Goal: Find specific page/section: Find specific page/section

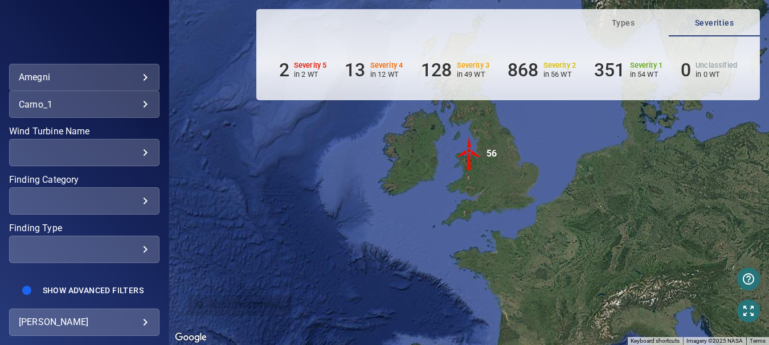
scroll to position [285, 0]
click at [135, 196] on div "​" at bounding box center [84, 201] width 131 height 11
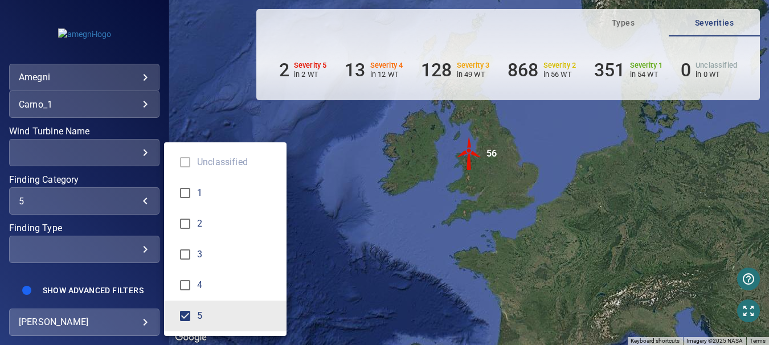
type input "*"
click at [367, 222] on div "Finding Category" at bounding box center [384, 172] width 769 height 345
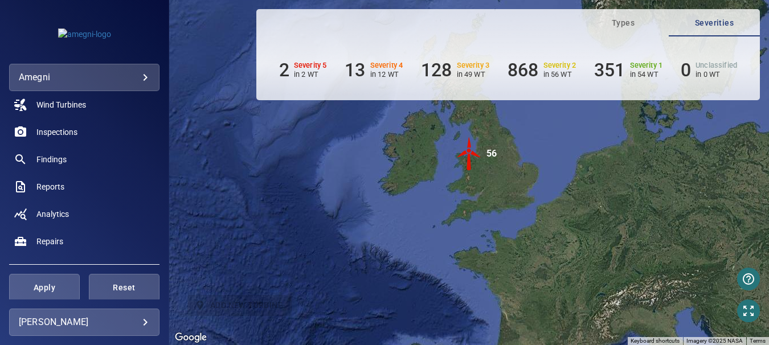
scroll to position [114, 0]
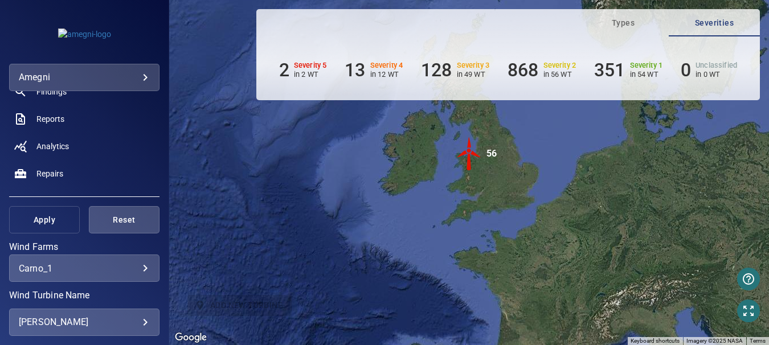
click at [59, 219] on span "Apply" at bounding box center [44, 220] width 42 height 14
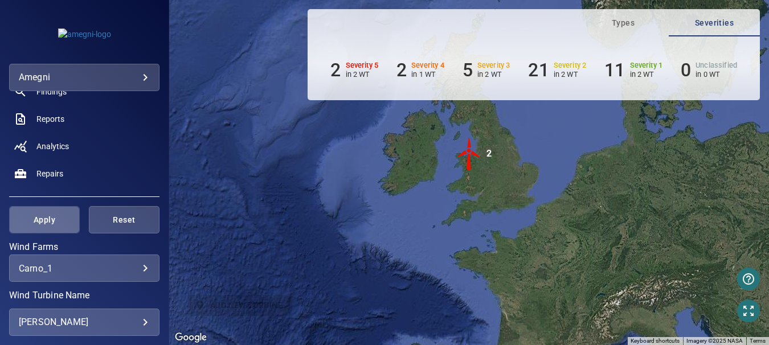
click at [44, 222] on span "Apply" at bounding box center [44, 220] width 42 height 14
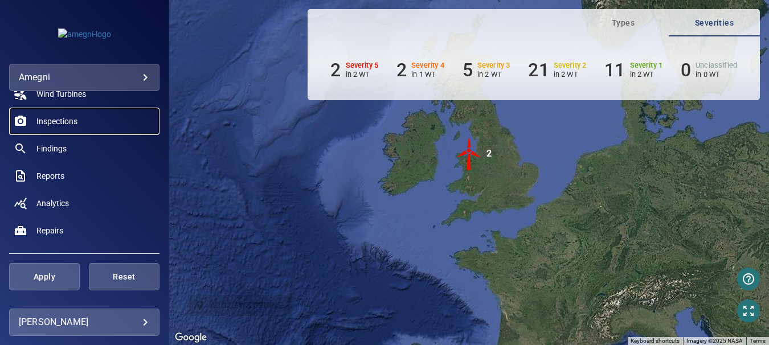
click at [59, 124] on span "Inspections" at bounding box center [56, 121] width 41 height 11
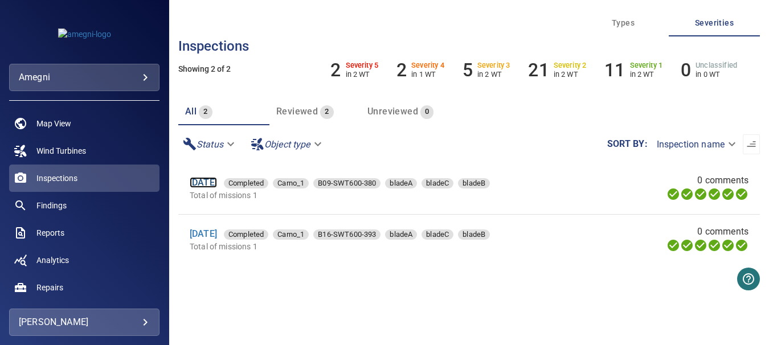
click at [217, 182] on link "[DATE]" at bounding box center [203, 182] width 27 height 11
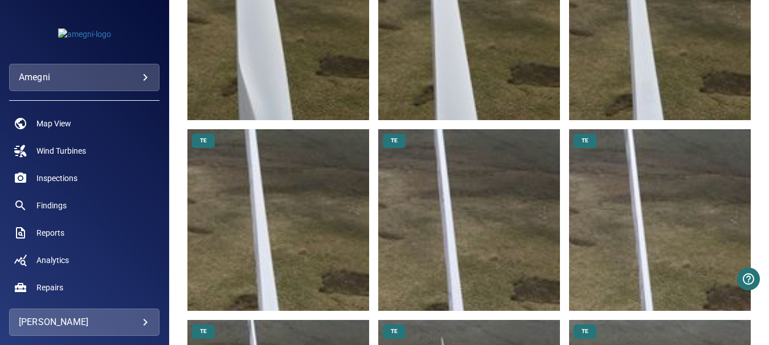
scroll to position [1766, 0]
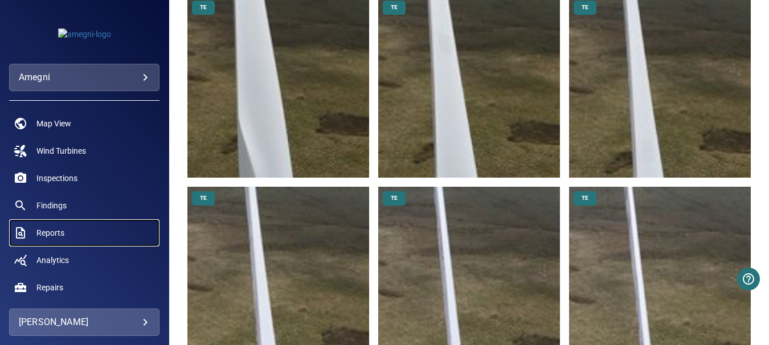
click at [56, 230] on span "Reports" at bounding box center [50, 232] width 28 height 11
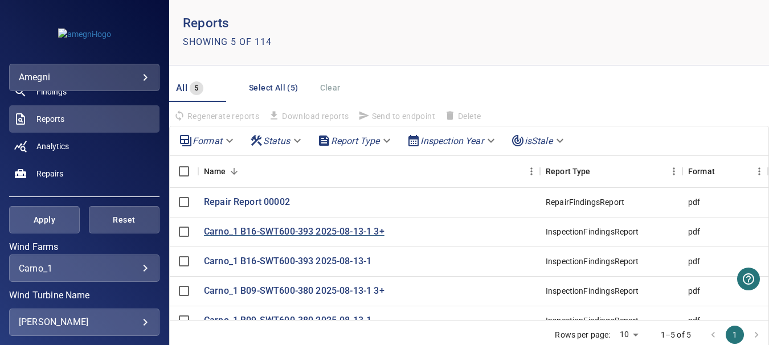
scroll to position [42, 0]
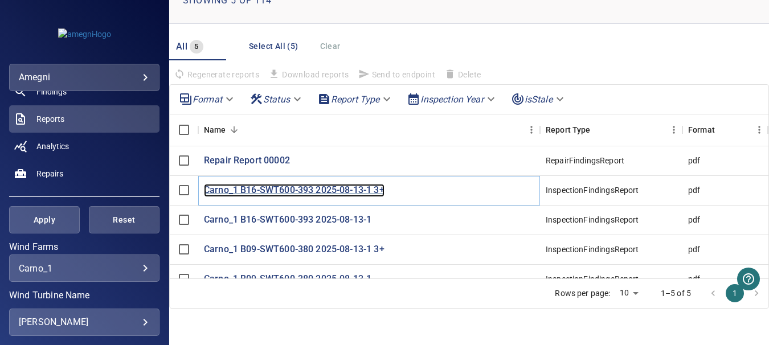
click at [306, 192] on p "Carno_1 B16-SWT600-393 2025-08-13-1 3+" at bounding box center [294, 190] width 181 height 13
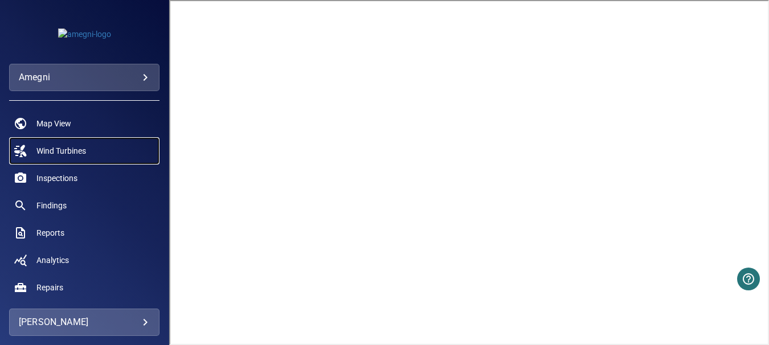
click at [60, 149] on span "Wind Turbines" at bounding box center [61, 150] width 50 height 11
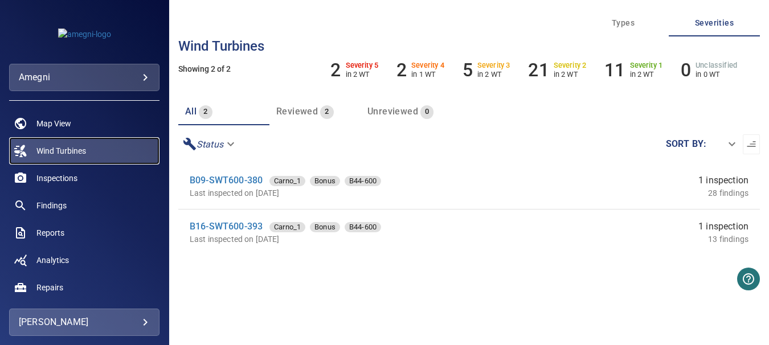
click at [72, 149] on span "Wind Turbines" at bounding box center [61, 150] width 50 height 11
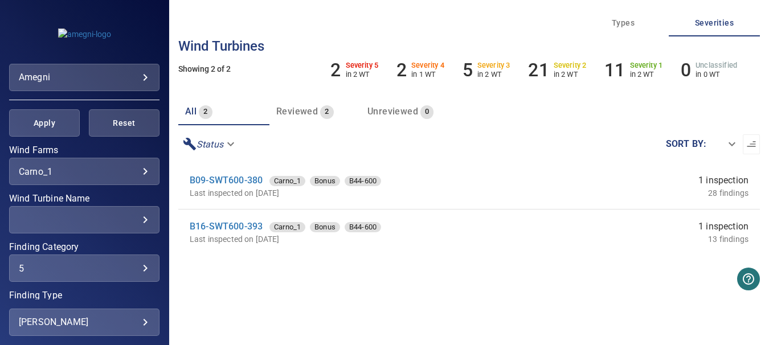
scroll to position [228, 0]
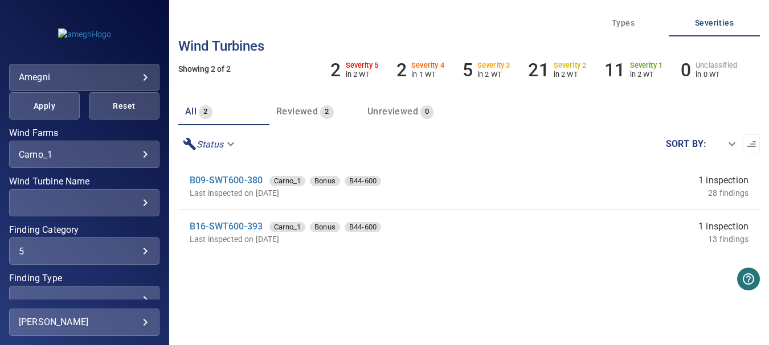
click at [135, 255] on div "5" at bounding box center [84, 251] width 131 height 11
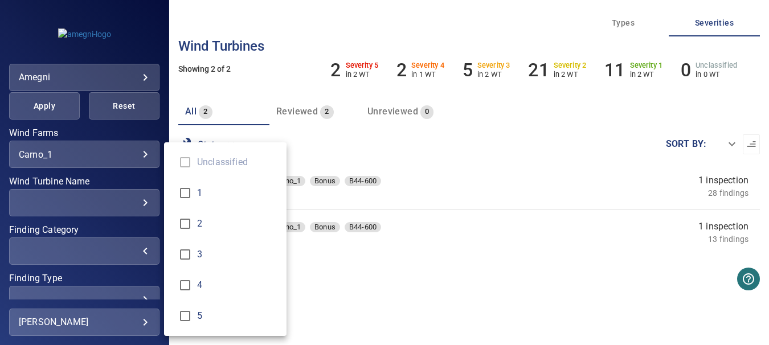
click at [48, 114] on div "Finding Category" at bounding box center [384, 172] width 769 height 345
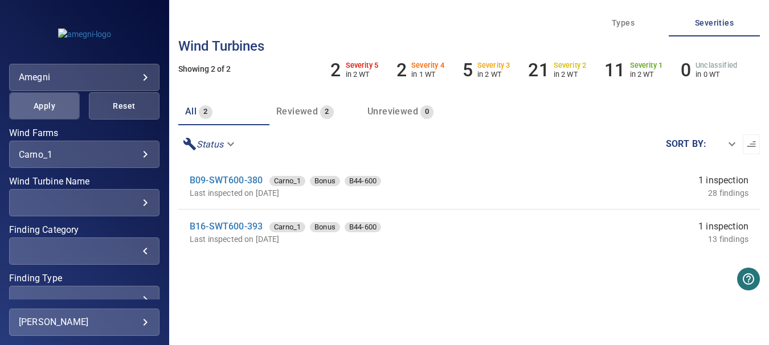
click at [44, 110] on span "Apply" at bounding box center [44, 106] width 42 height 14
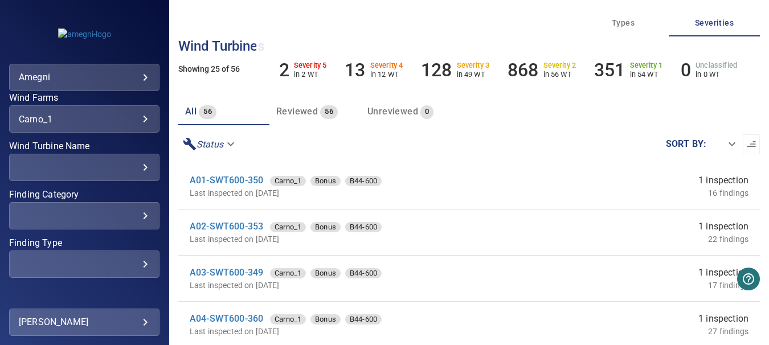
scroll to position [279, 0]
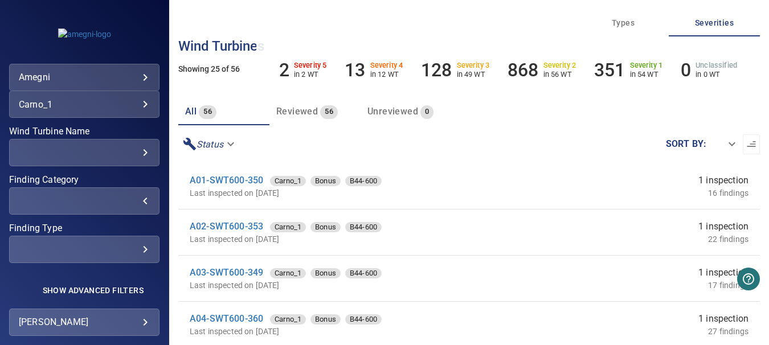
click at [139, 200] on div "​" at bounding box center [84, 201] width 131 height 11
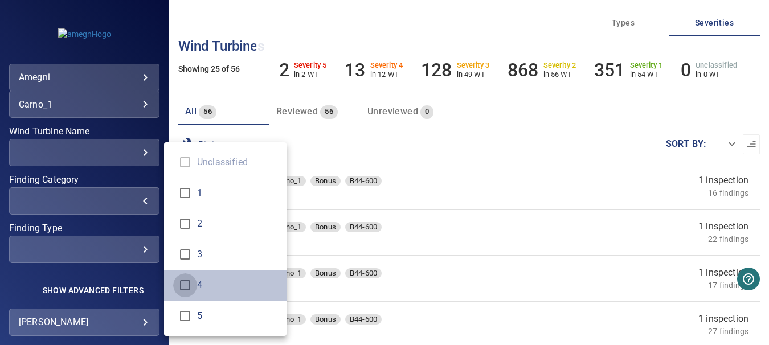
type input "*"
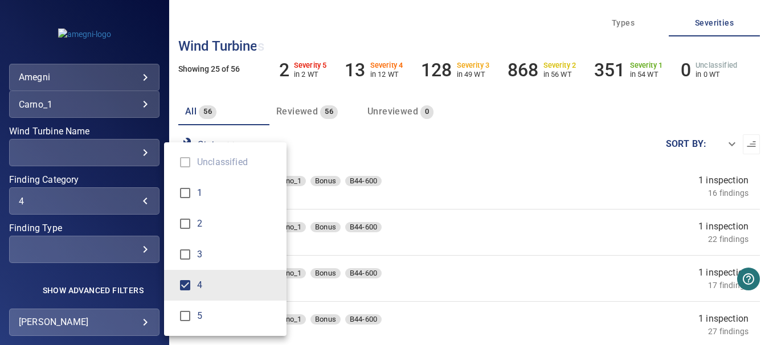
click at [400, 159] on div "Finding Category" at bounding box center [384, 172] width 769 height 345
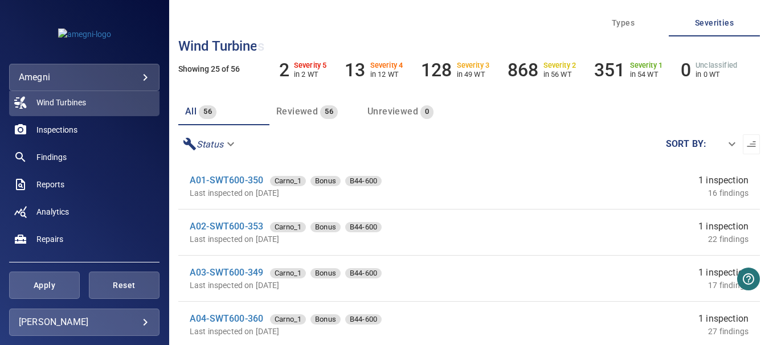
scroll to position [114, 0]
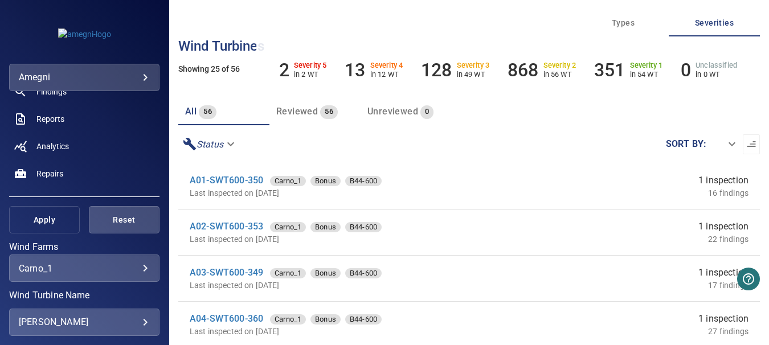
click at [42, 219] on span "Apply" at bounding box center [44, 220] width 42 height 14
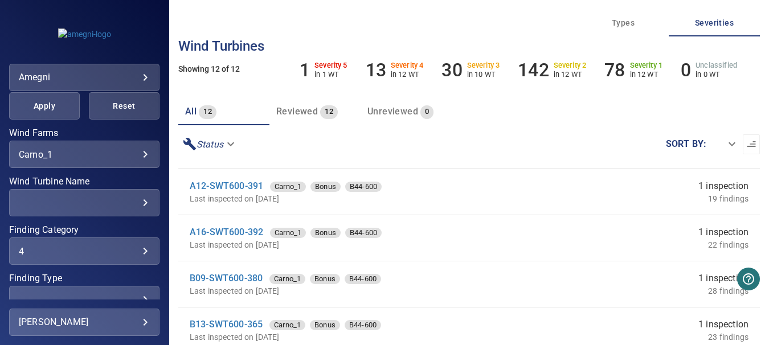
scroll to position [57, 0]
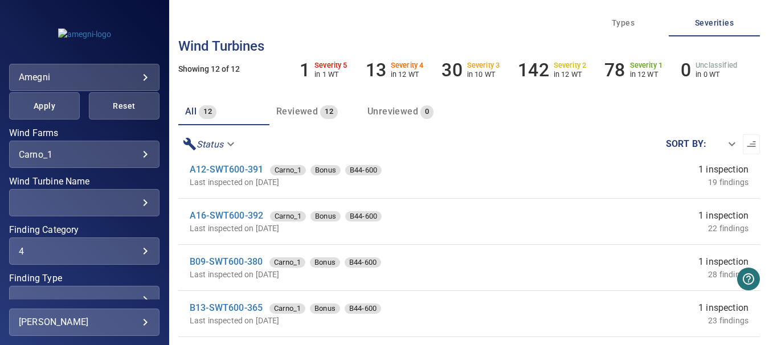
click at [133, 248] on div "4" at bounding box center [84, 251] width 131 height 11
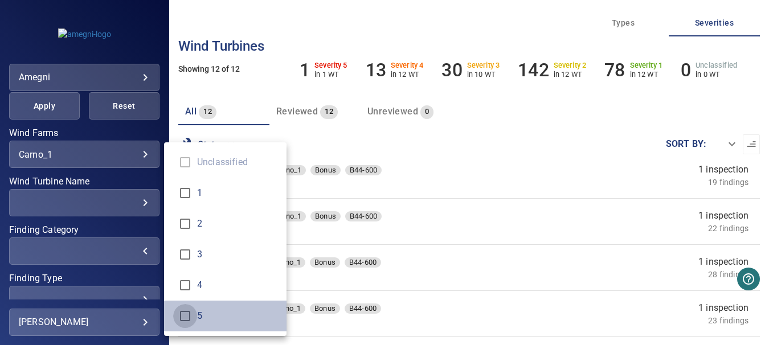
type input "*"
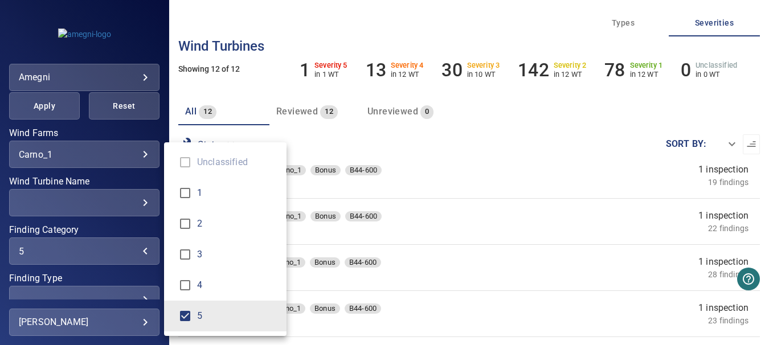
click at [363, 145] on div "Finding Category" at bounding box center [384, 172] width 769 height 345
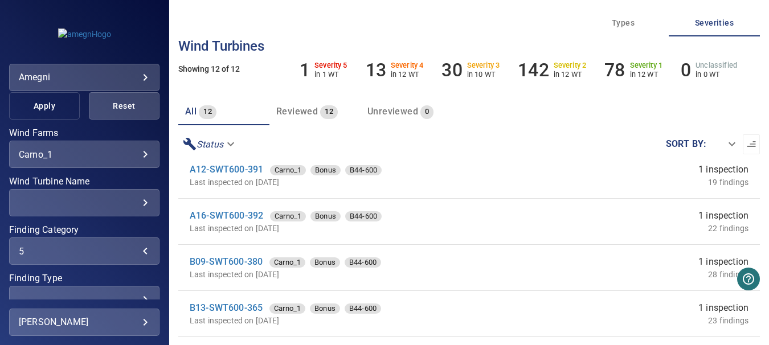
click at [47, 106] on span "Apply" at bounding box center [44, 106] width 42 height 14
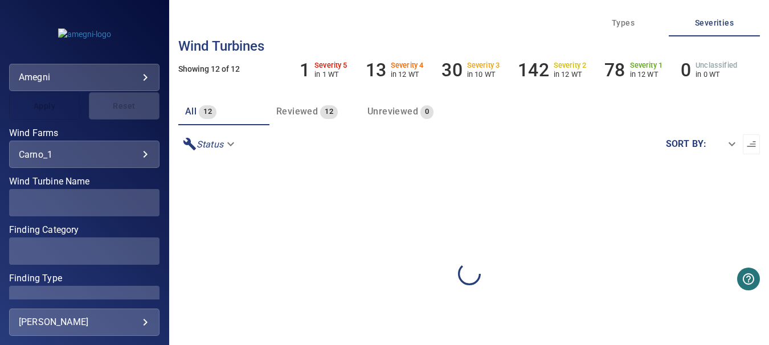
scroll to position [0, 0]
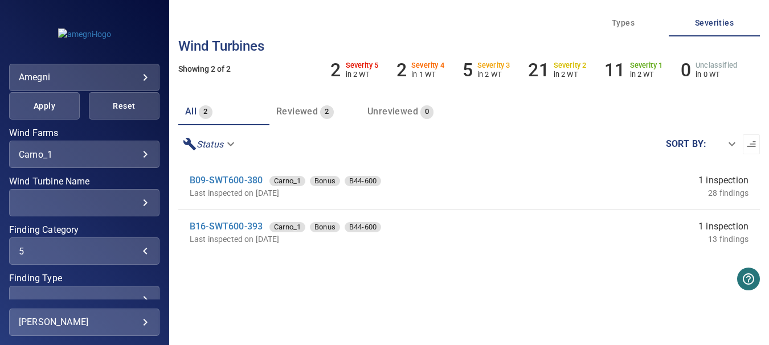
click at [135, 254] on div "5" at bounding box center [84, 251] width 131 height 11
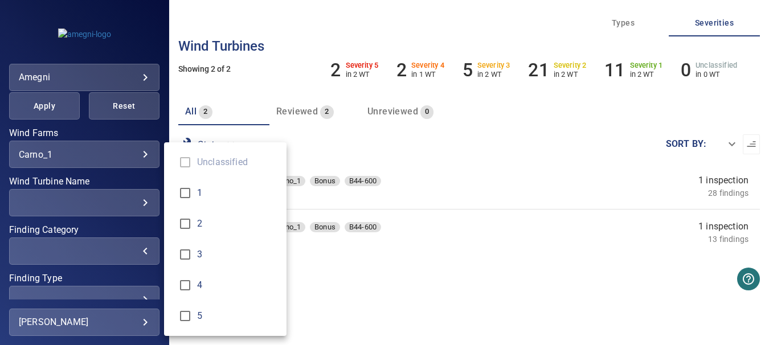
click at [44, 112] on div "Finding Category" at bounding box center [384, 172] width 769 height 345
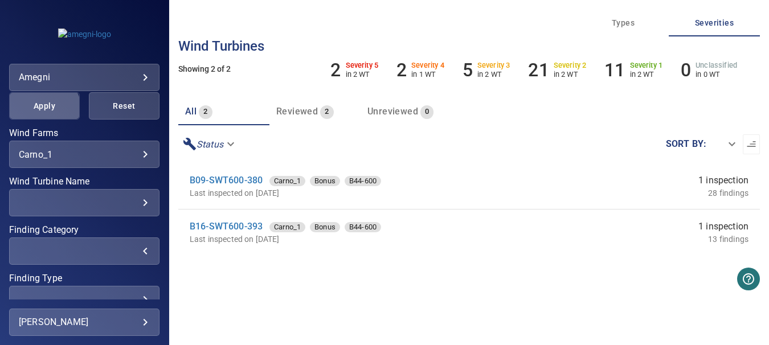
click at [43, 108] on span "Apply" at bounding box center [44, 106] width 42 height 14
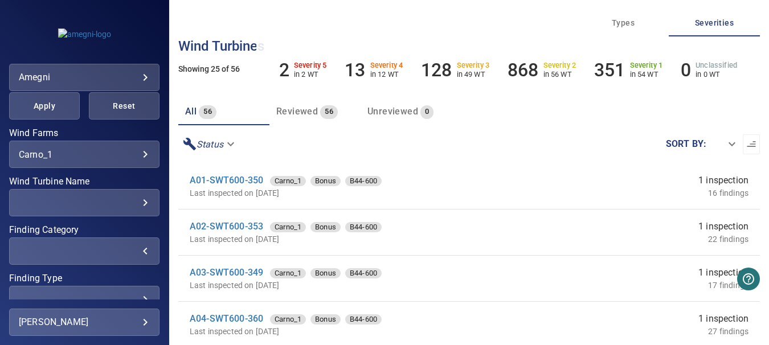
click at [136, 249] on div "​" at bounding box center [84, 251] width 131 height 11
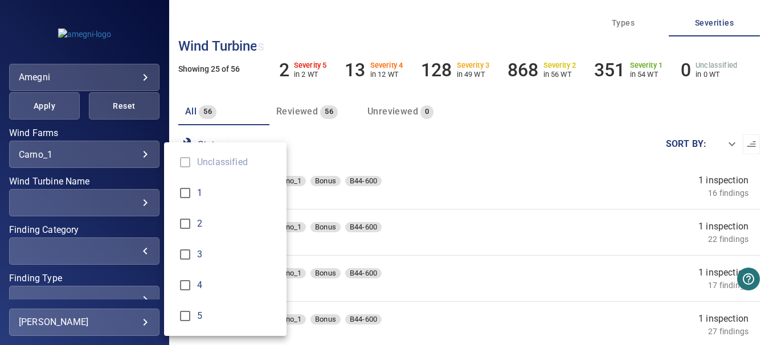
type input "*"
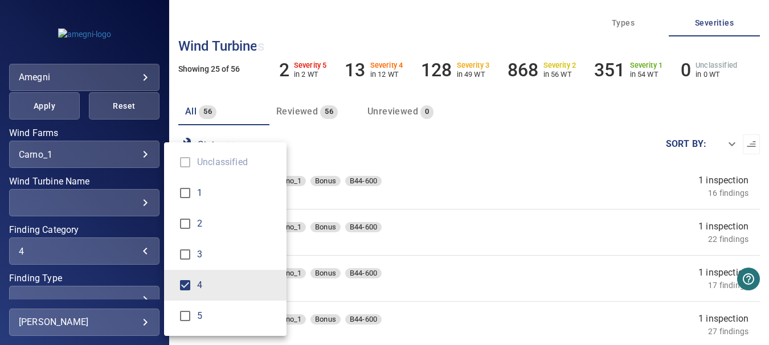
click at [460, 218] on div "Finding Category" at bounding box center [384, 172] width 769 height 345
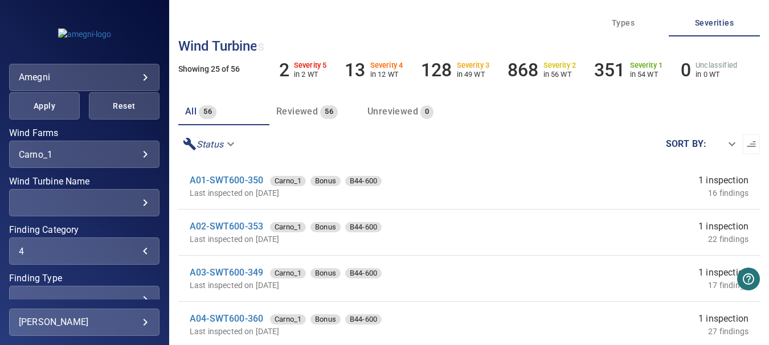
click at [134, 251] on div "4" at bounding box center [84, 251] width 131 height 11
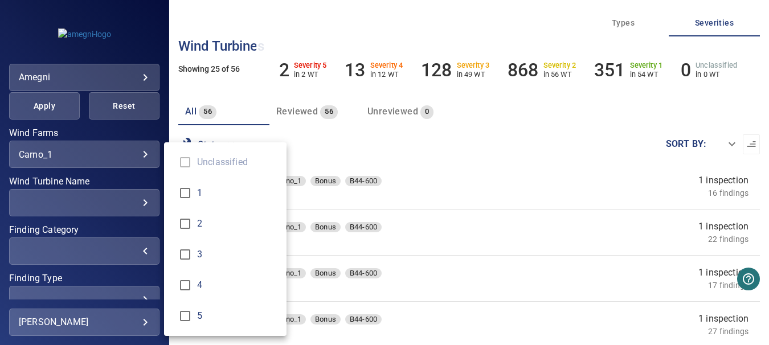
type input "*"
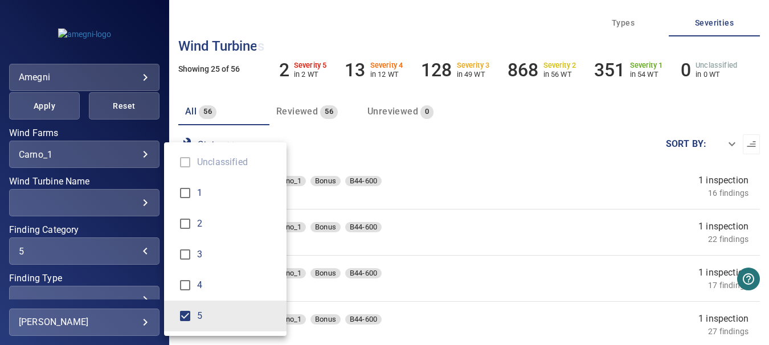
click at [43, 111] on div "Finding Category" at bounding box center [384, 172] width 769 height 345
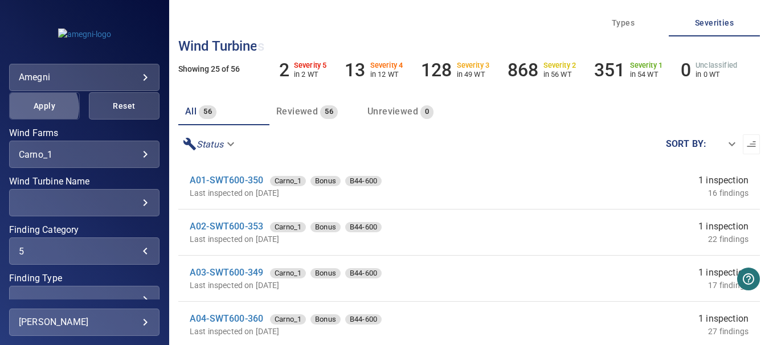
click at [40, 108] on span "Apply" at bounding box center [44, 106] width 42 height 14
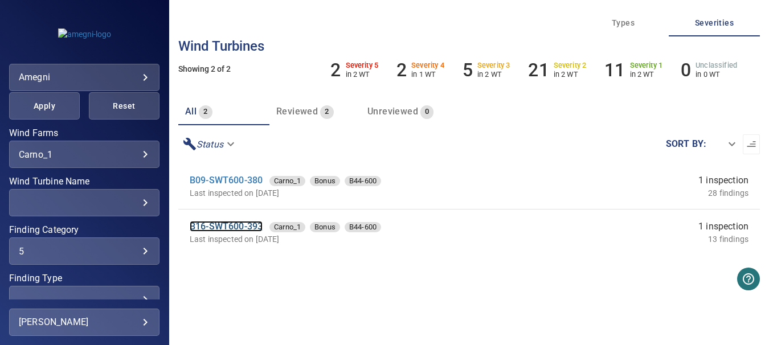
click at [243, 223] on link "B16-SWT600-393" at bounding box center [226, 226] width 73 height 11
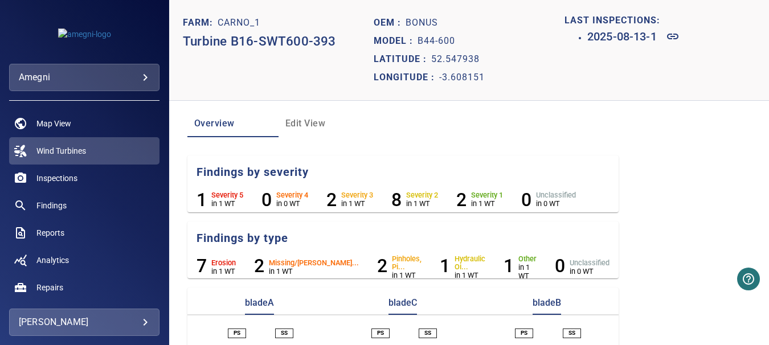
scroll to position [153, 0]
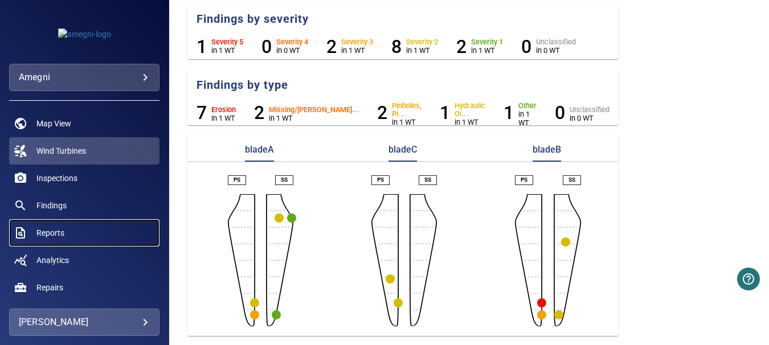
click at [59, 228] on span "Reports" at bounding box center [50, 232] width 28 height 11
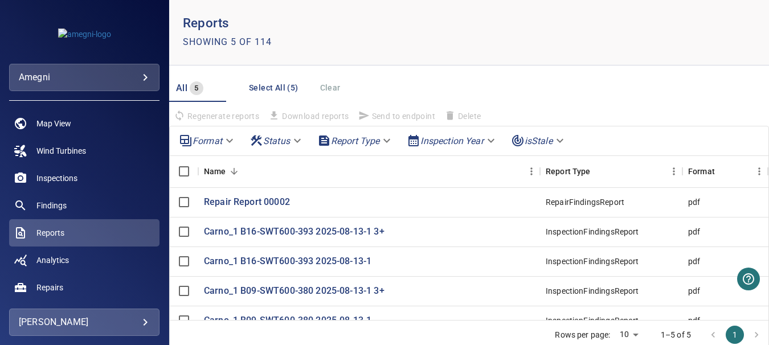
scroll to position [42, 0]
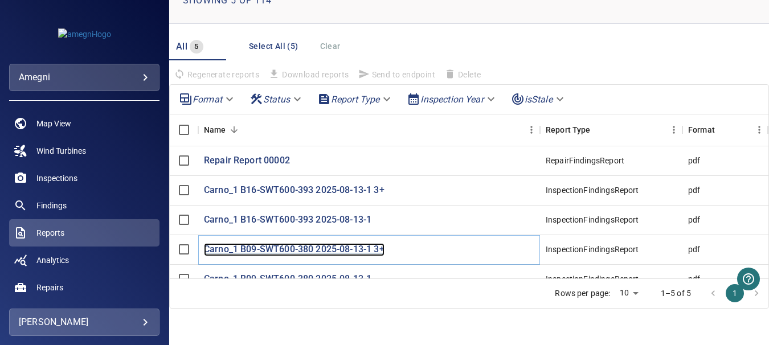
click at [345, 253] on p "Carno_1 B09-SWT600-380 2025-08-13-1 3+" at bounding box center [294, 249] width 181 height 13
